Goal: Transaction & Acquisition: Obtain resource

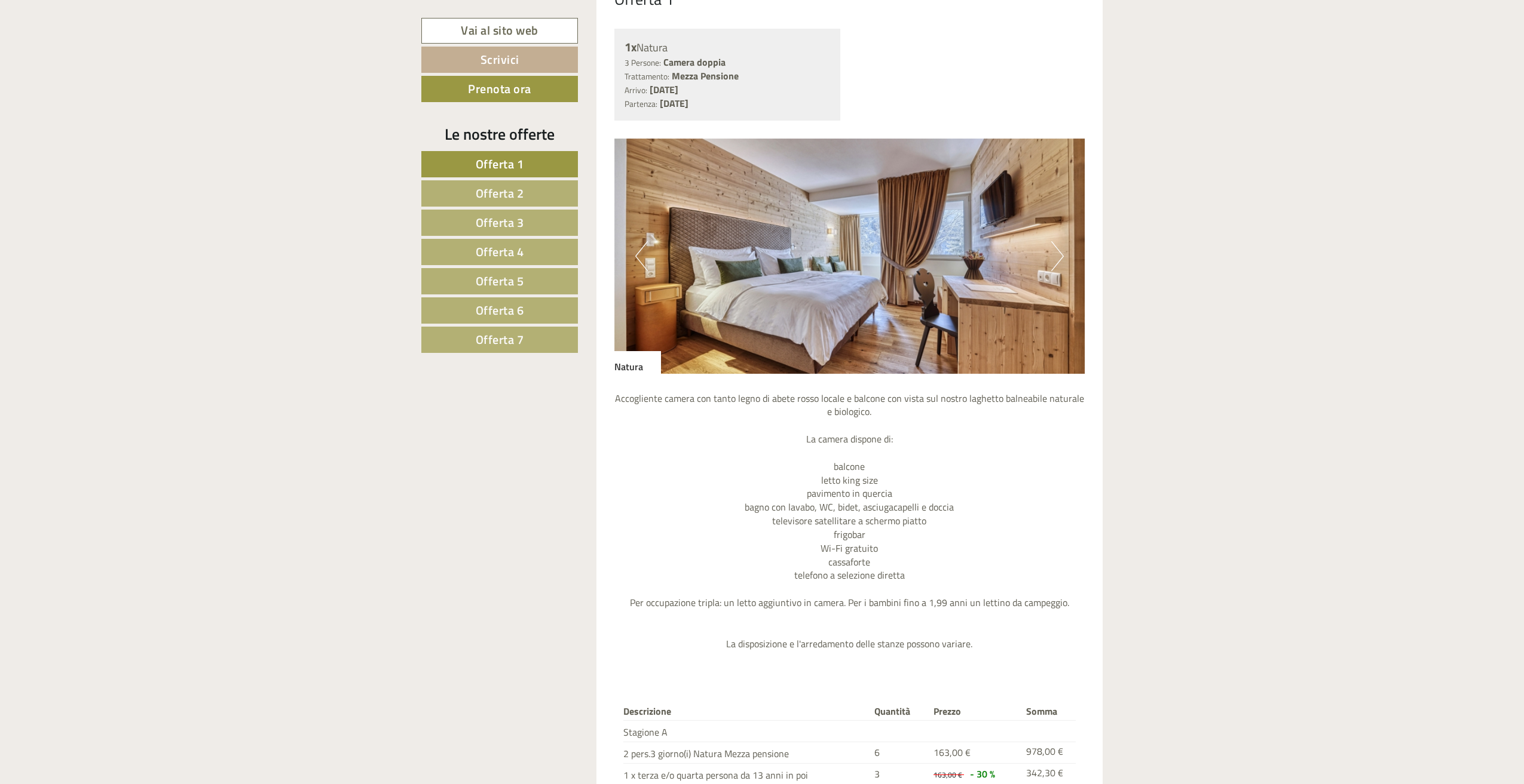
click at [514, 191] on span "Offerta 2" at bounding box center [500, 193] width 49 height 18
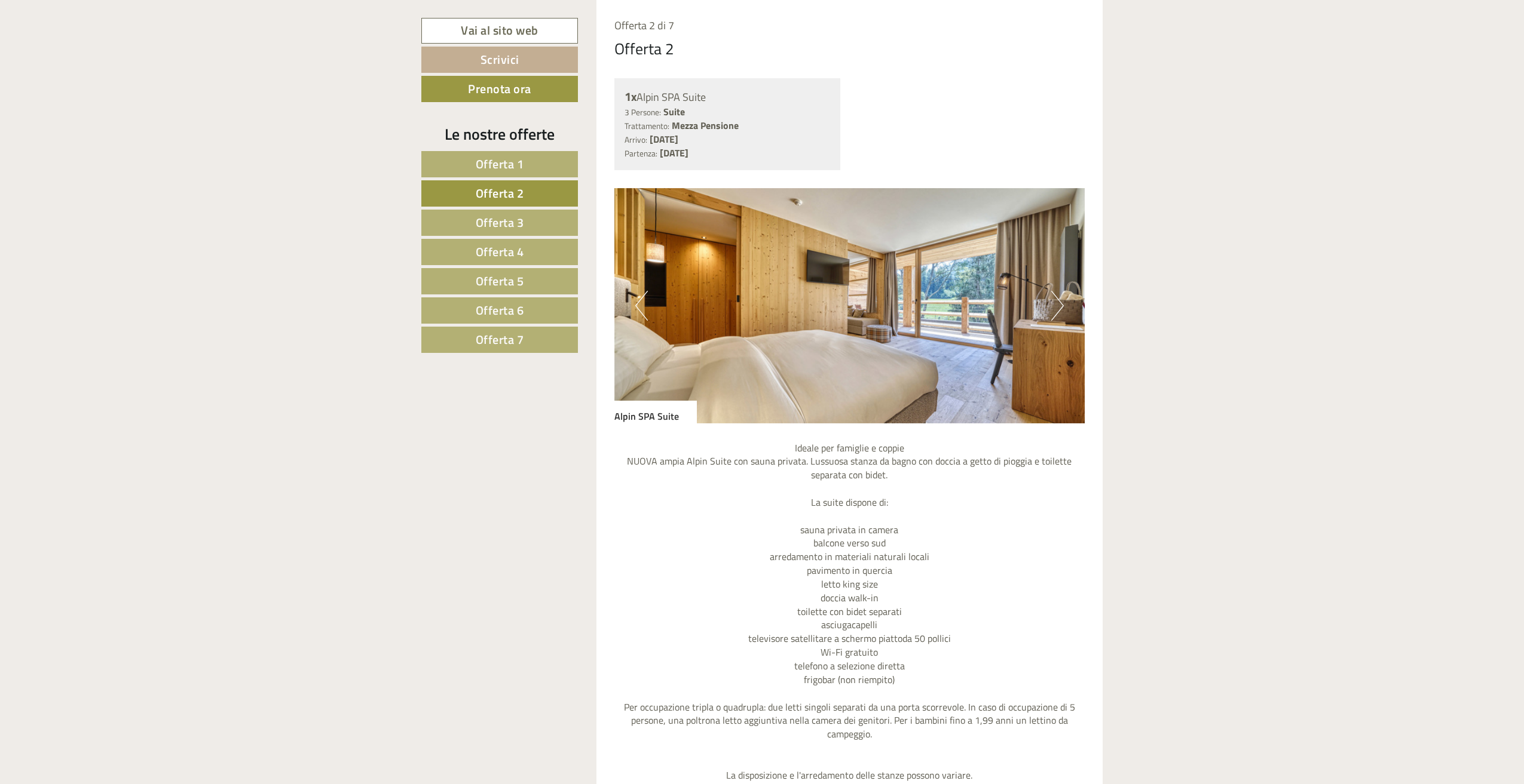
click at [510, 216] on span "Offerta 3" at bounding box center [500, 223] width 49 height 18
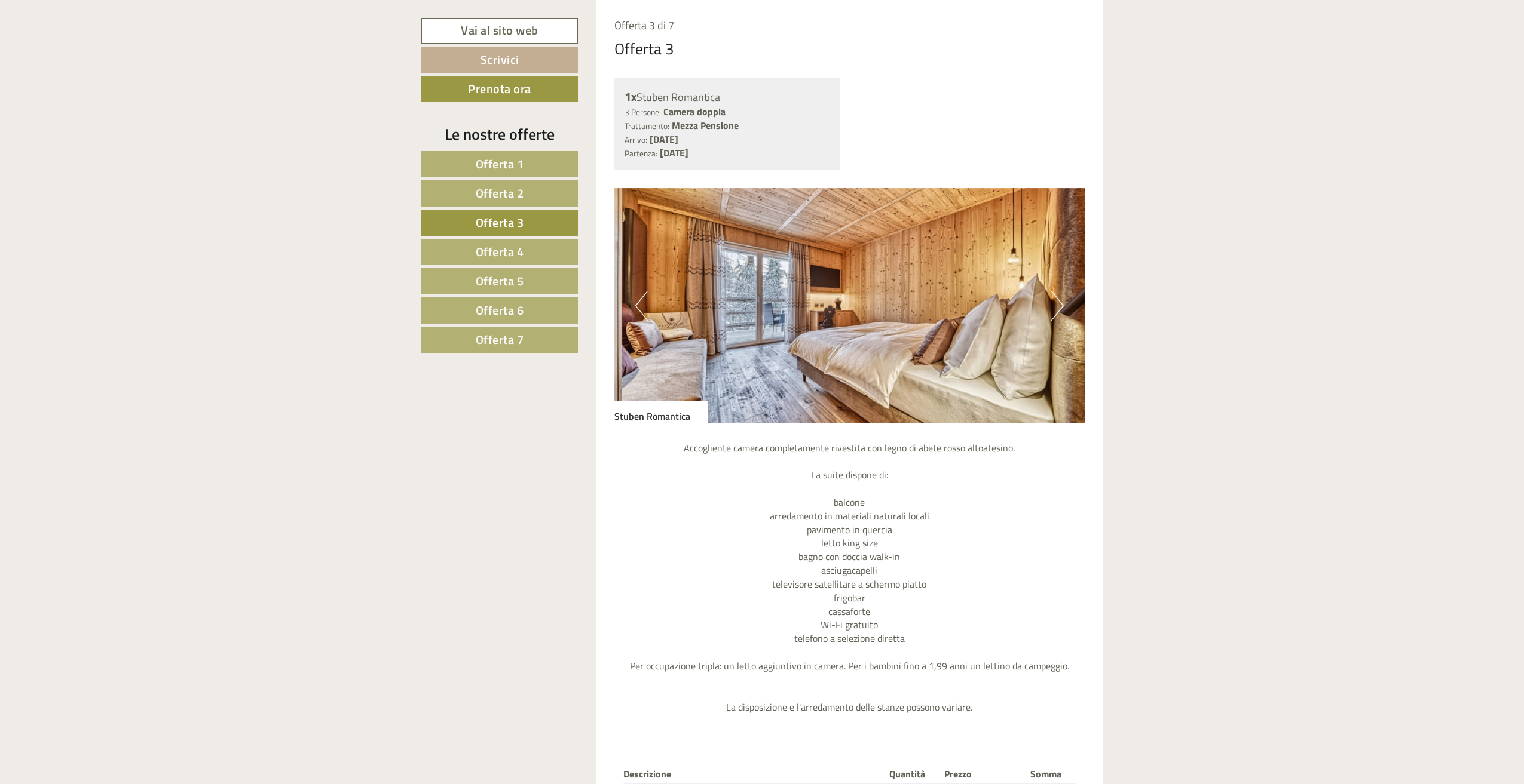
click at [510, 247] on span "Offerta 4" at bounding box center [500, 252] width 49 height 18
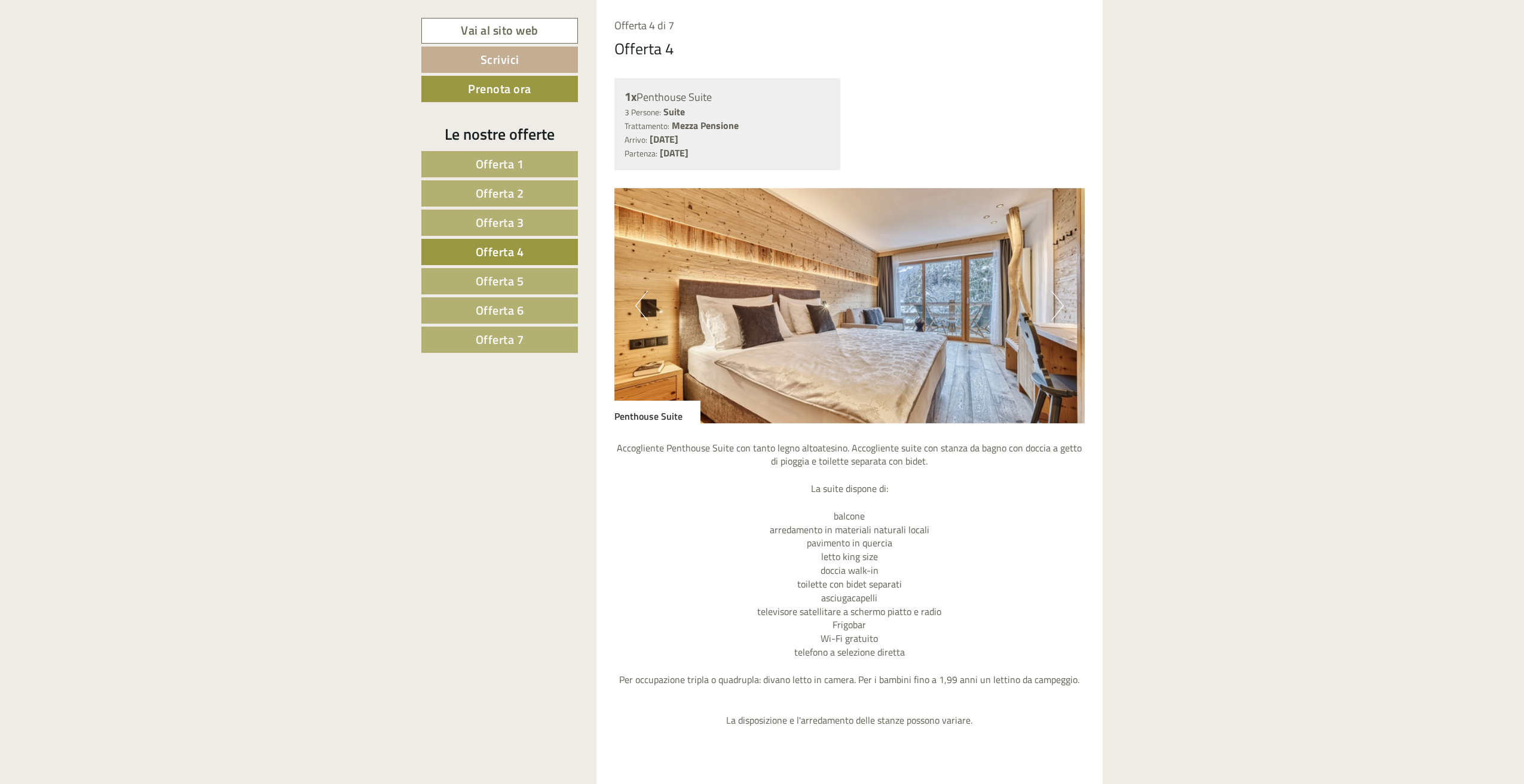
click at [510, 266] on nav "Offerta 1 Offerta 2 Offerta 3 Offerta 4 Offerta 5 Offerta 6 Offerta 7" at bounding box center [501, 252] width 161 height 202
click at [510, 285] on span "Offerta 5" at bounding box center [500, 281] width 49 height 18
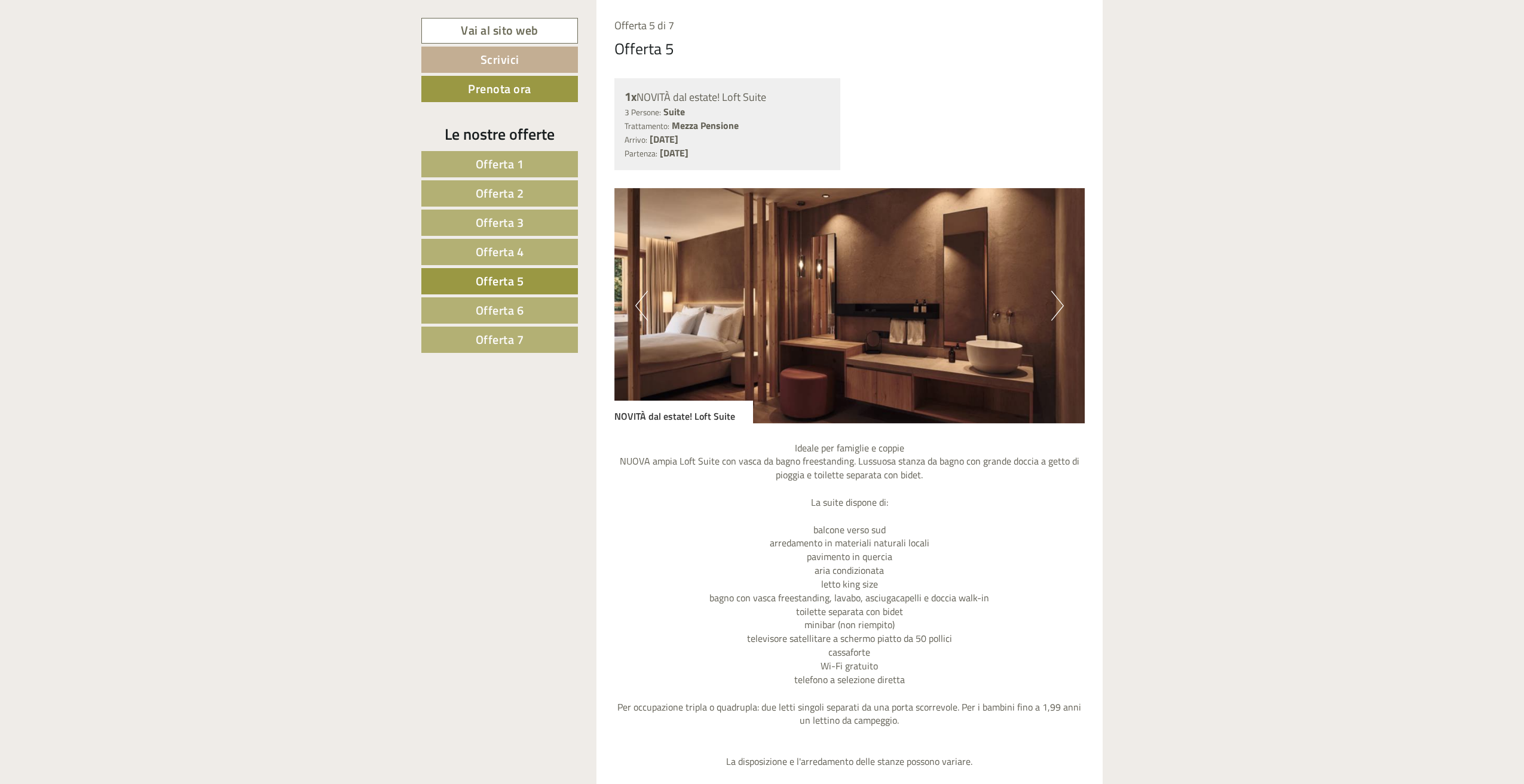
click at [1059, 296] on button "Next" at bounding box center [1057, 306] width 13 height 30
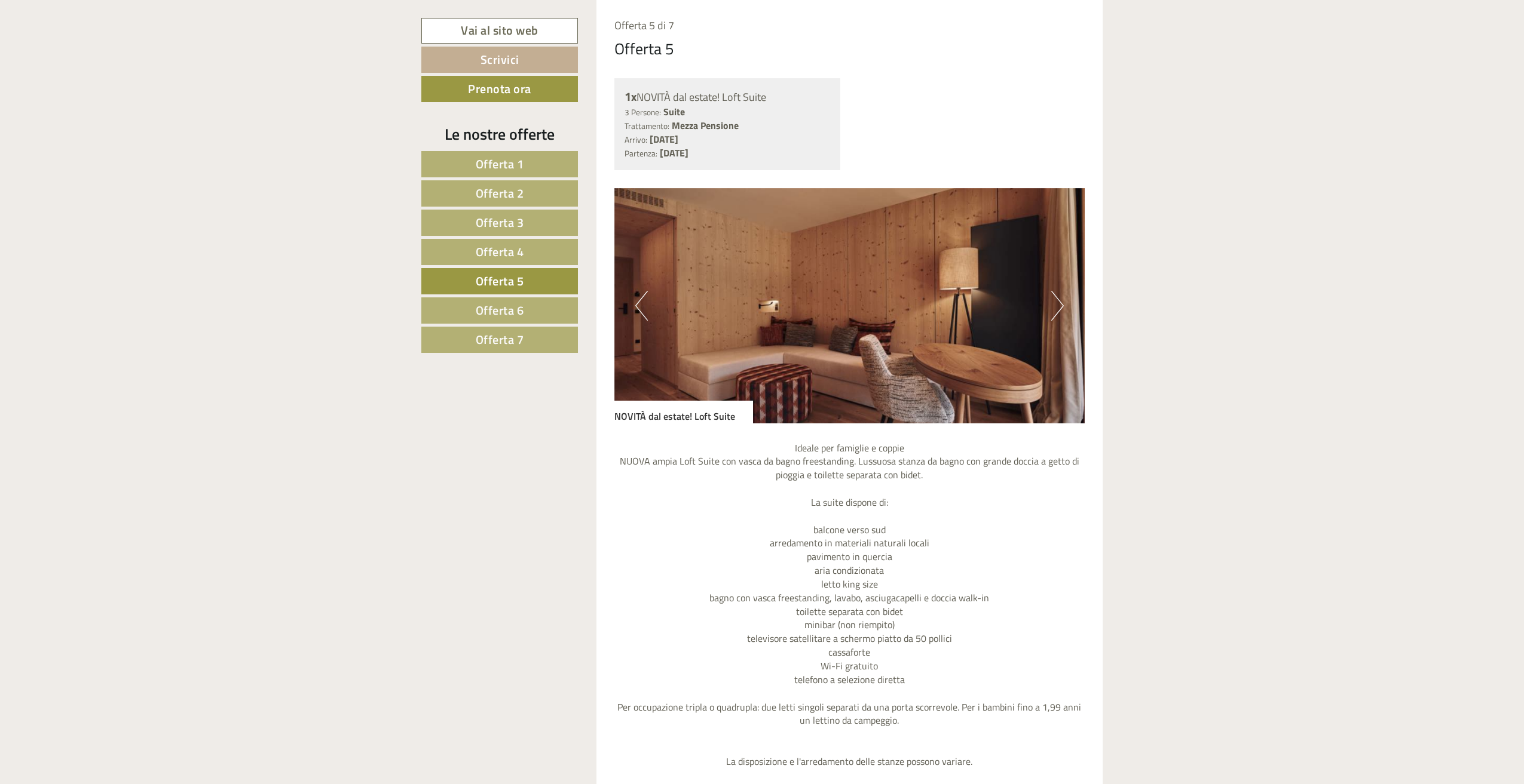
click at [1059, 296] on button "Next" at bounding box center [1057, 306] width 13 height 30
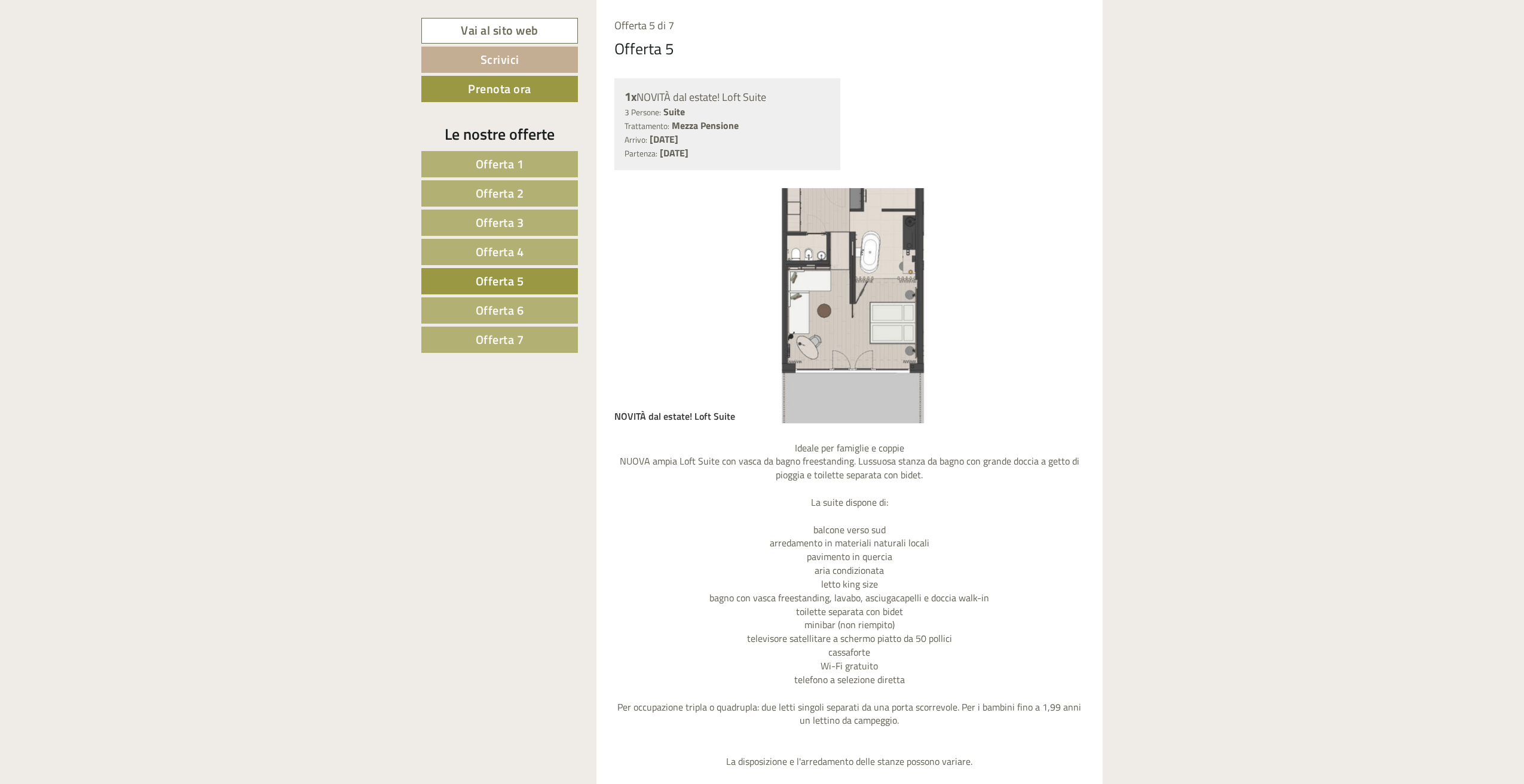
click at [529, 308] on link "Offerta 6" at bounding box center [499, 310] width 156 height 26
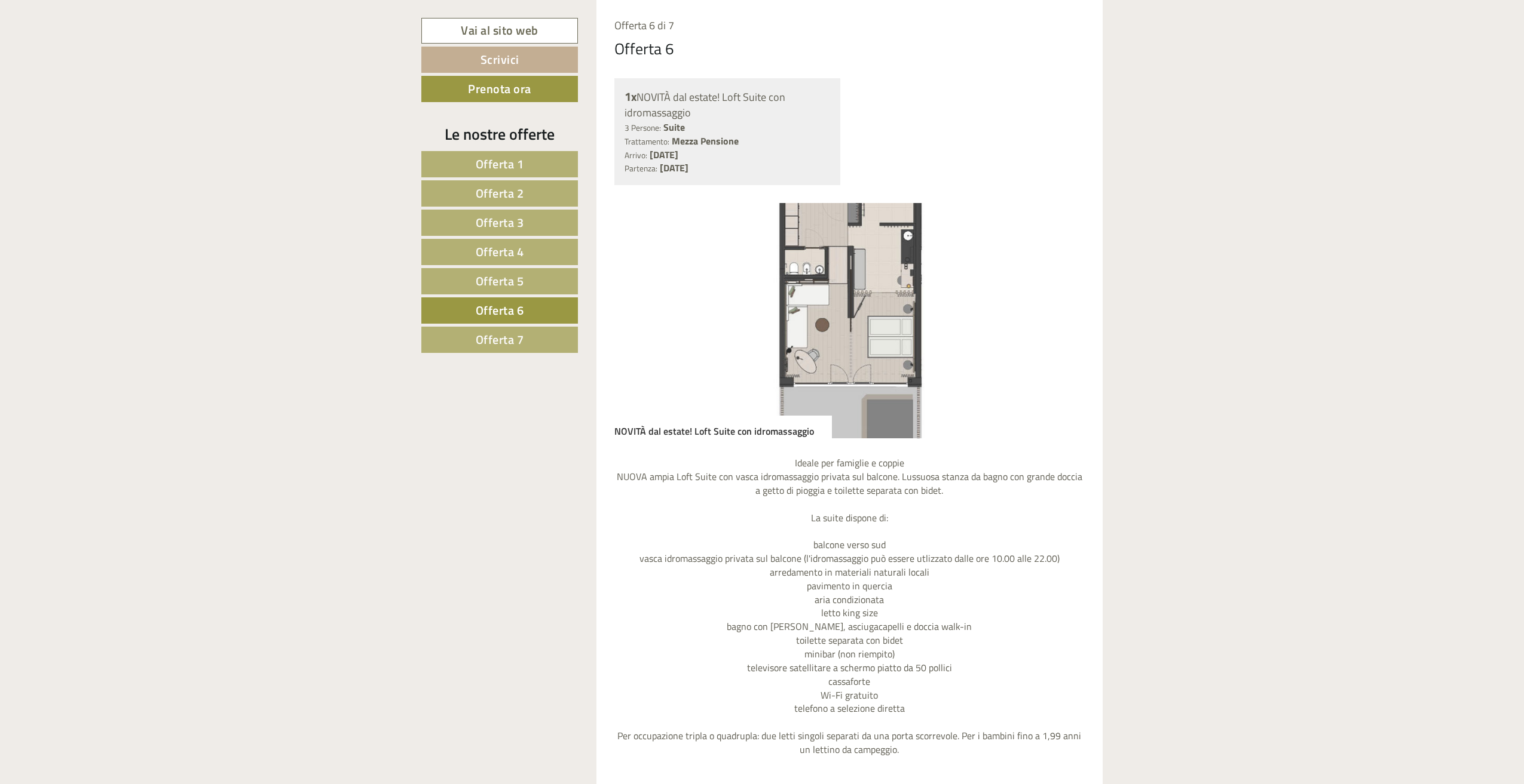
click at [493, 274] on span "Offerta 5" at bounding box center [500, 281] width 49 height 18
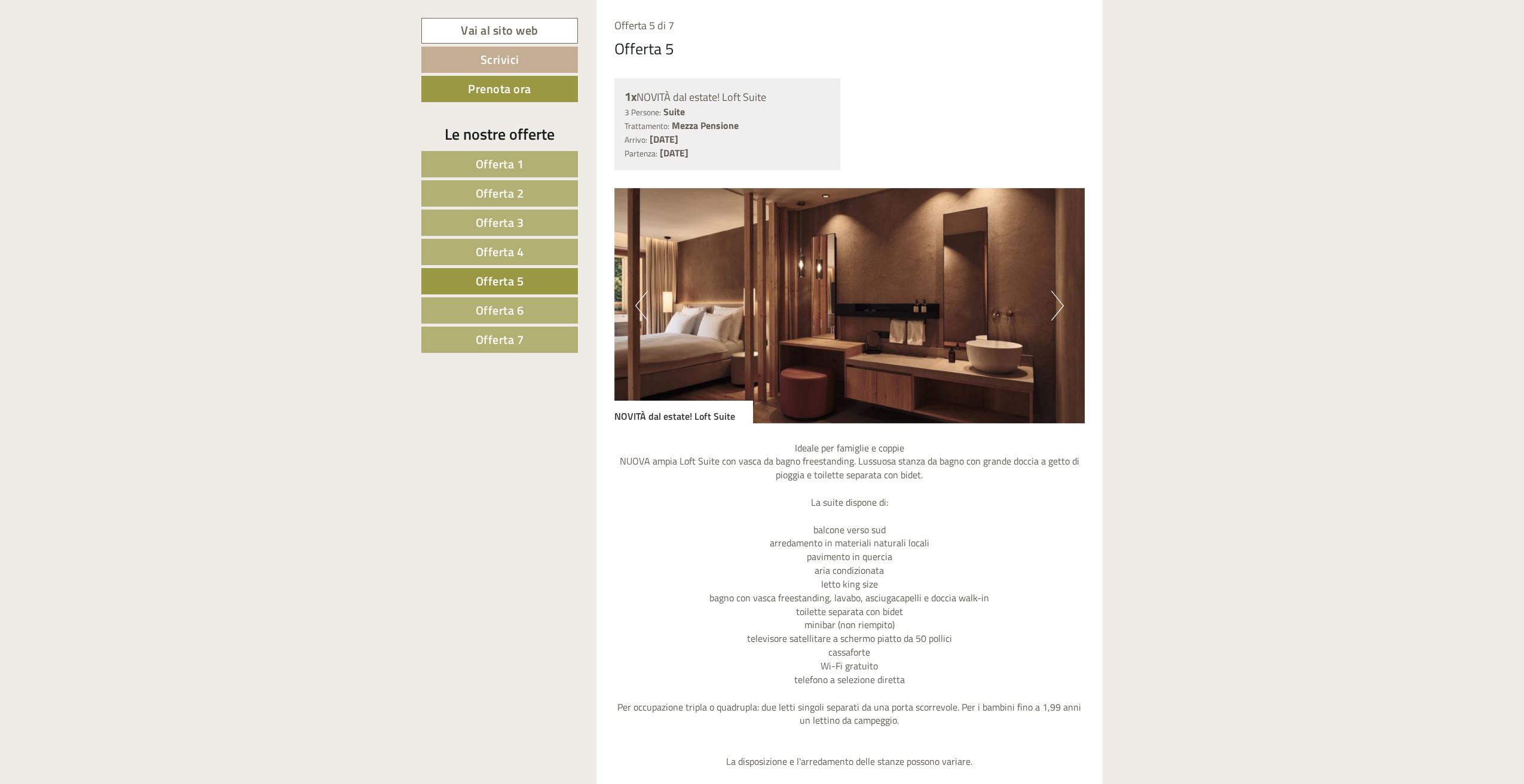
click at [502, 301] on span "Offerta 6" at bounding box center [500, 310] width 49 height 18
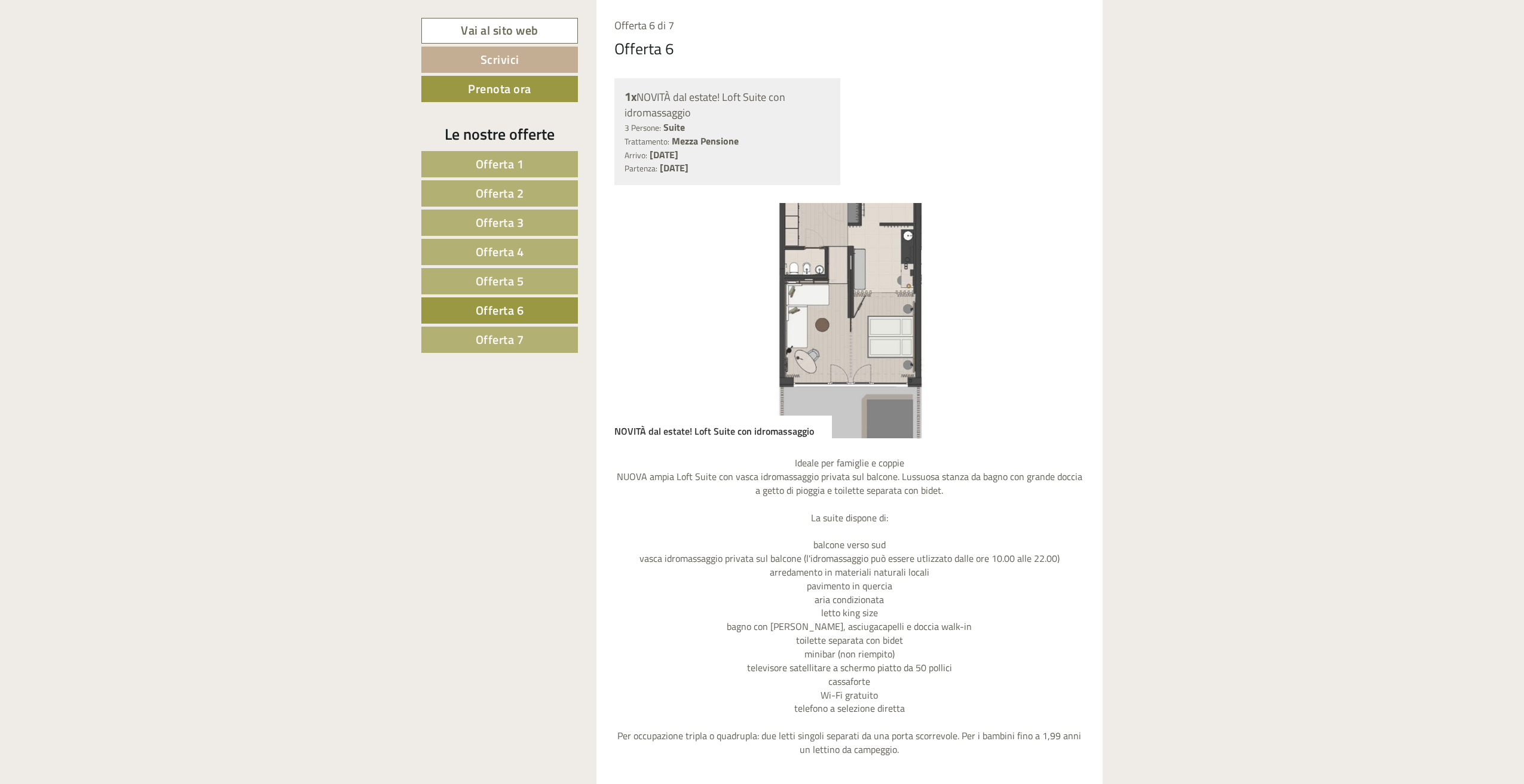
click at [505, 327] on link "Offerta 7" at bounding box center [499, 339] width 156 height 26
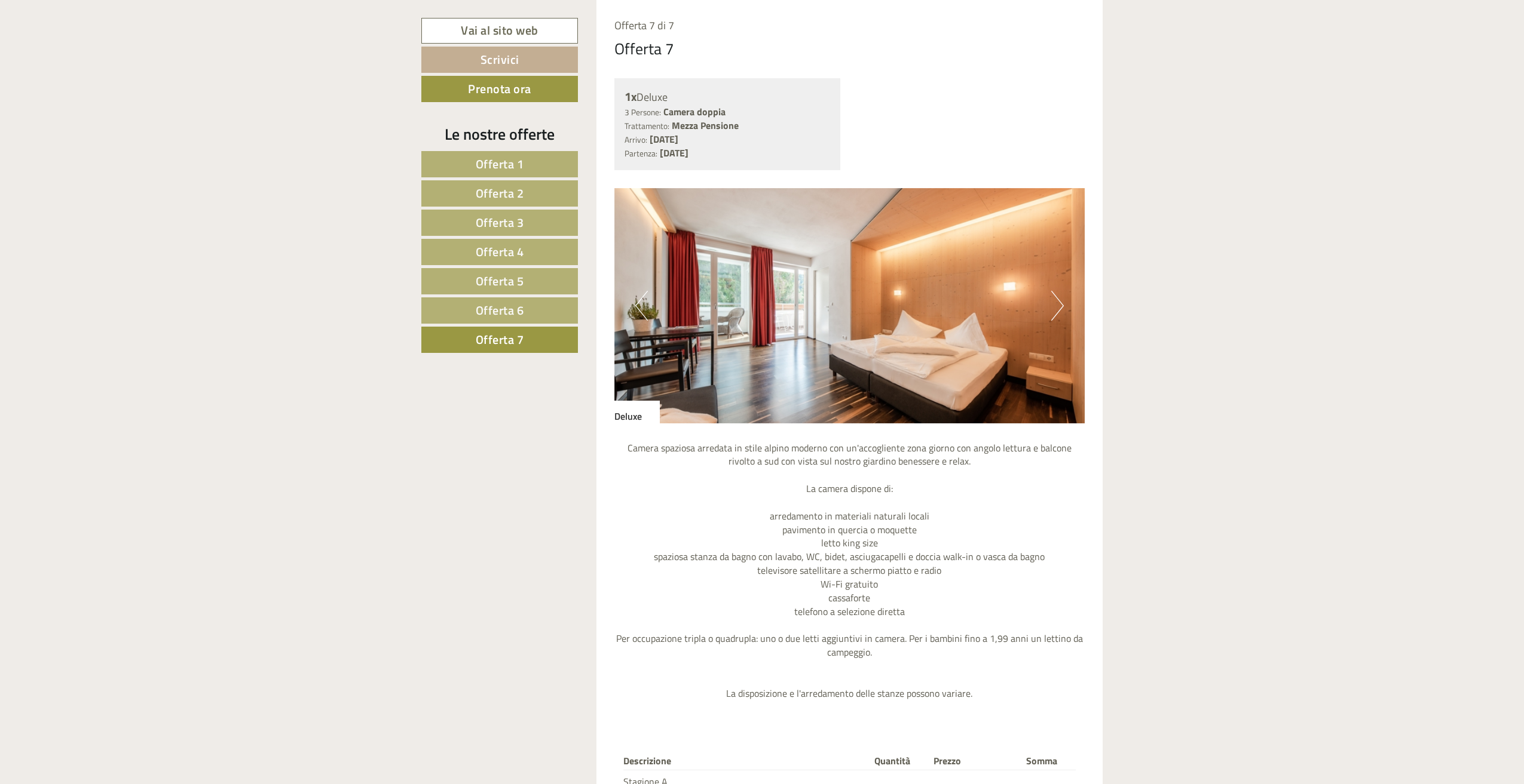
click at [514, 313] on span "Offerta 6" at bounding box center [500, 310] width 49 height 18
